Goal: Transaction & Acquisition: Download file/media

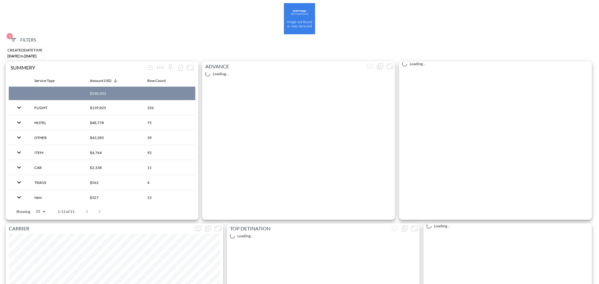
click at [31, 40] on span "1 Filters" at bounding box center [23, 40] width 26 height 8
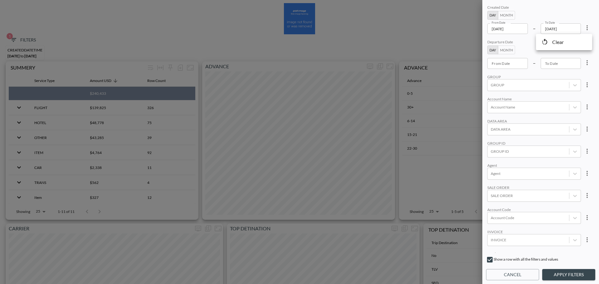
click at [573, 41] on li "Clear" at bounding box center [564, 41] width 56 height 11
click at [517, 64] on input "From Date" at bounding box center [507, 63] width 41 height 11
type input "YYYY-MM-DD"
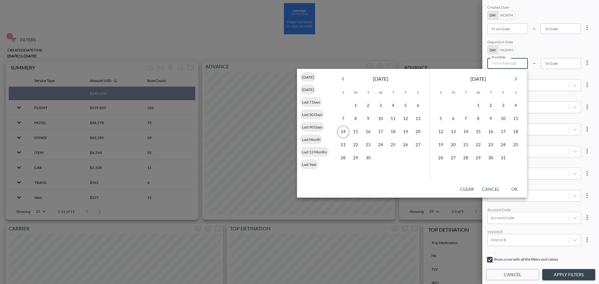
click at [347, 80] on button "Previous month" at bounding box center [343, 79] width 12 height 12
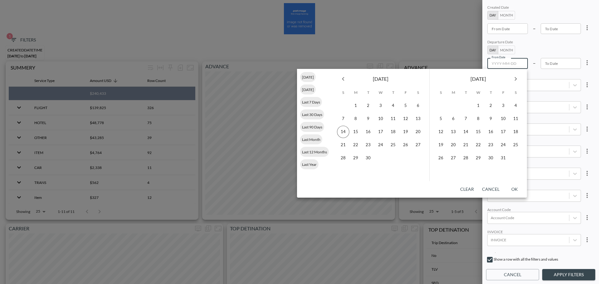
click at [347, 80] on button "Previous month" at bounding box center [343, 79] width 12 height 12
click at [343, 80] on icon "Previous month" at bounding box center [343, 79] width 2 height 4
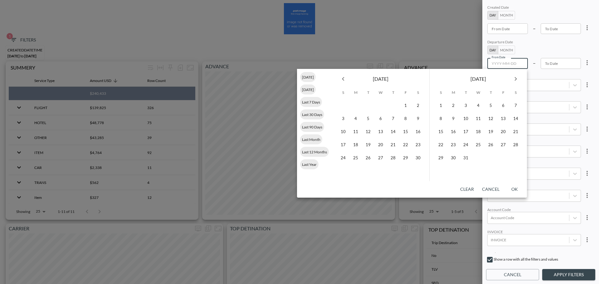
click at [343, 80] on icon "Previous month" at bounding box center [343, 79] width 2 height 4
click at [346, 103] on button "1" at bounding box center [343, 105] width 12 height 12
type input "[DATE]"
type input "YYYY-MM-DD"
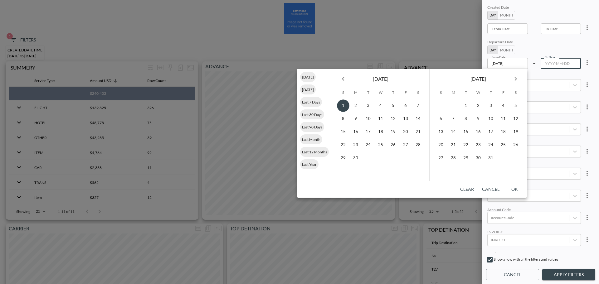
click at [516, 79] on icon "Next month" at bounding box center [515, 78] width 7 height 7
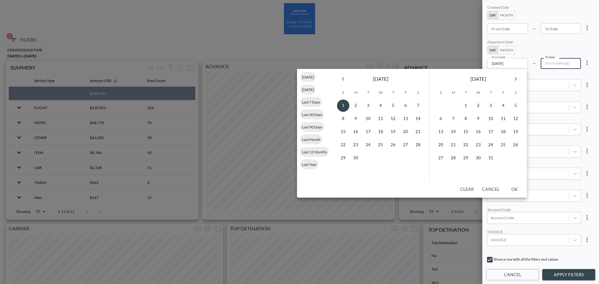
click at [516, 79] on icon "Next month" at bounding box center [515, 78] width 7 height 7
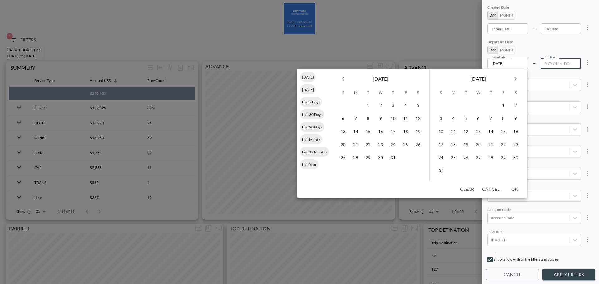
click at [516, 79] on icon "Next month" at bounding box center [515, 78] width 7 height 7
click at [439, 134] on button "14" at bounding box center [440, 132] width 12 height 12
type input "[DATE]"
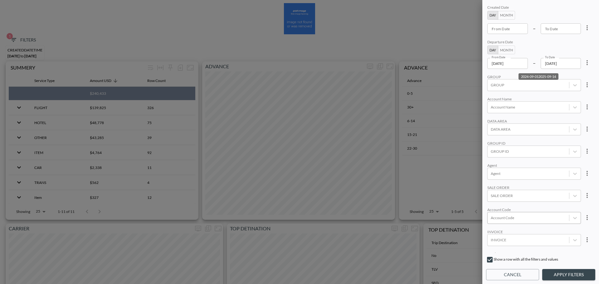
click at [516, 216] on div at bounding box center [528, 218] width 75 height 6
click at [490, 186] on input "ATBY" at bounding box center [491, 186] width 13 height 13
type input "ATB"
click at [535, 159] on div "Created Date Day Month From Date From Date – To Date To Date Departure Date Day…" at bounding box center [540, 128] width 109 height 249
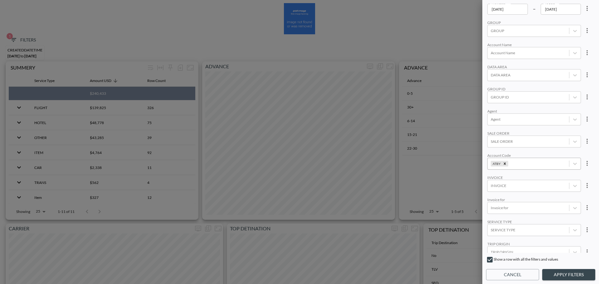
scroll to position [86, 0]
click at [522, 196] on body "BI.P.EYE, Interactive Analytics Dashboards 1 Filters CREATEDDATETIME [DATE] to …" at bounding box center [299, 142] width 599 height 284
click at [510, 133] on div "FLIGHT" at bounding box center [540, 133] width 109 height 10
click at [576, 273] on button "Apply Filters" at bounding box center [568, 275] width 53 height 12
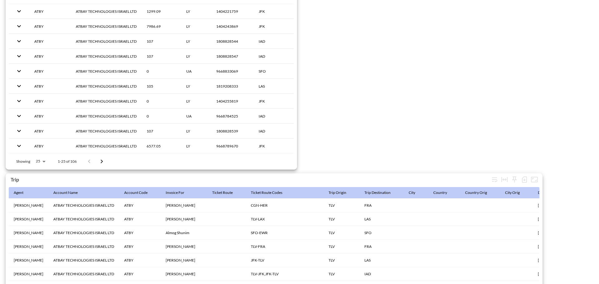
scroll to position [936, 0]
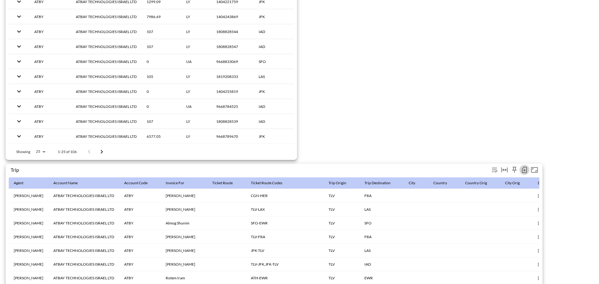
click at [523, 167] on icon "button" at bounding box center [523, 169] width 7 height 7
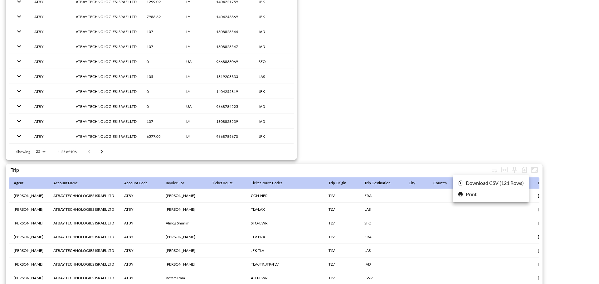
click at [484, 181] on li "Download CSV ( 121 Rows )" at bounding box center [490, 182] width 76 height 11
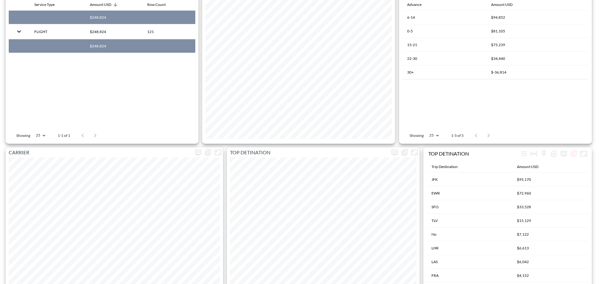
scroll to position [0, 0]
